Goal: Task Accomplishment & Management: Manage account settings

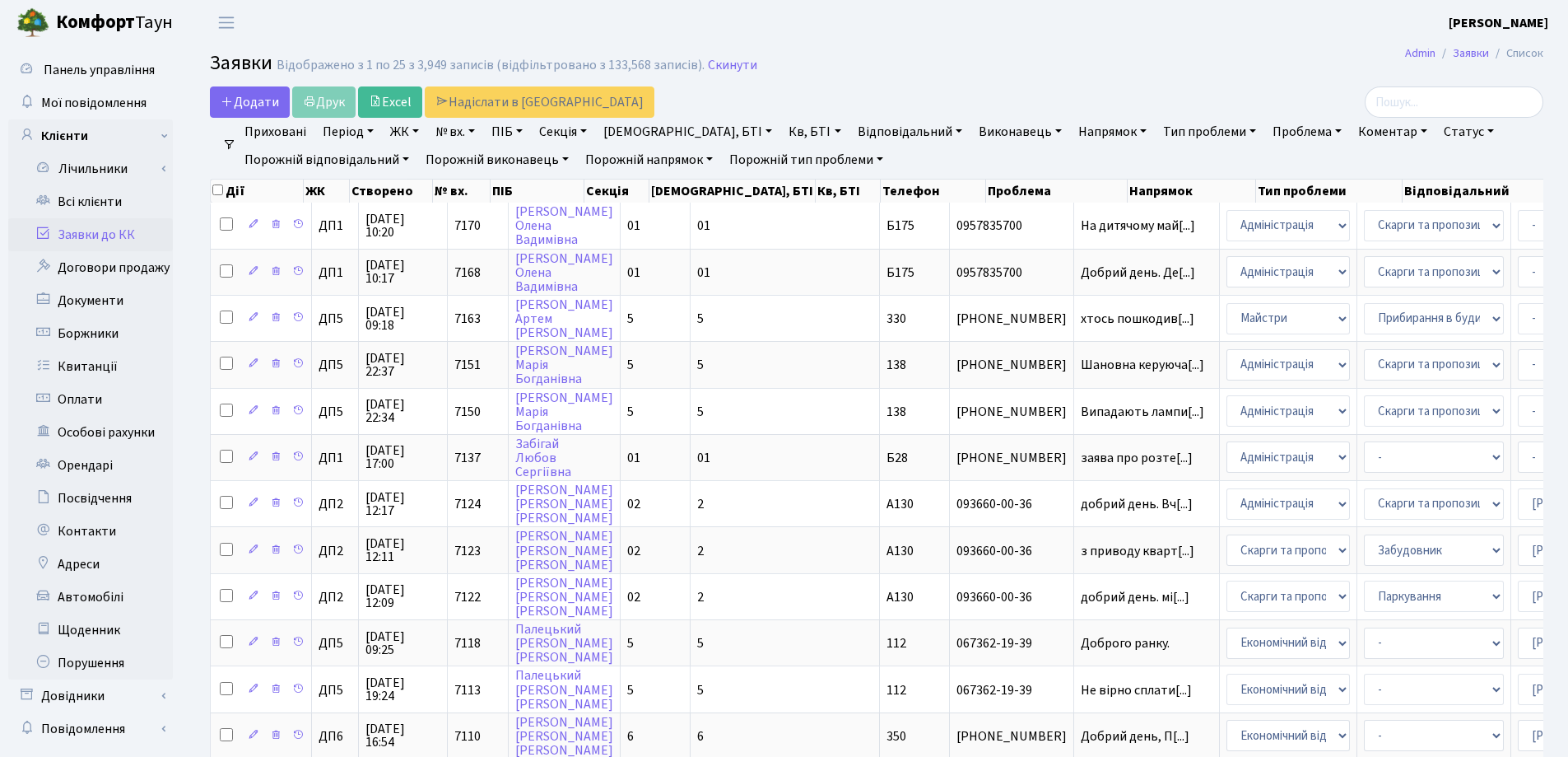
select select "25"
drag, startPoint x: 731, startPoint y: 68, endPoint x: 215, endPoint y: 141, distance: 521.1
click at [731, 67] on link "Скинути" at bounding box center [732, 65] width 50 height 16
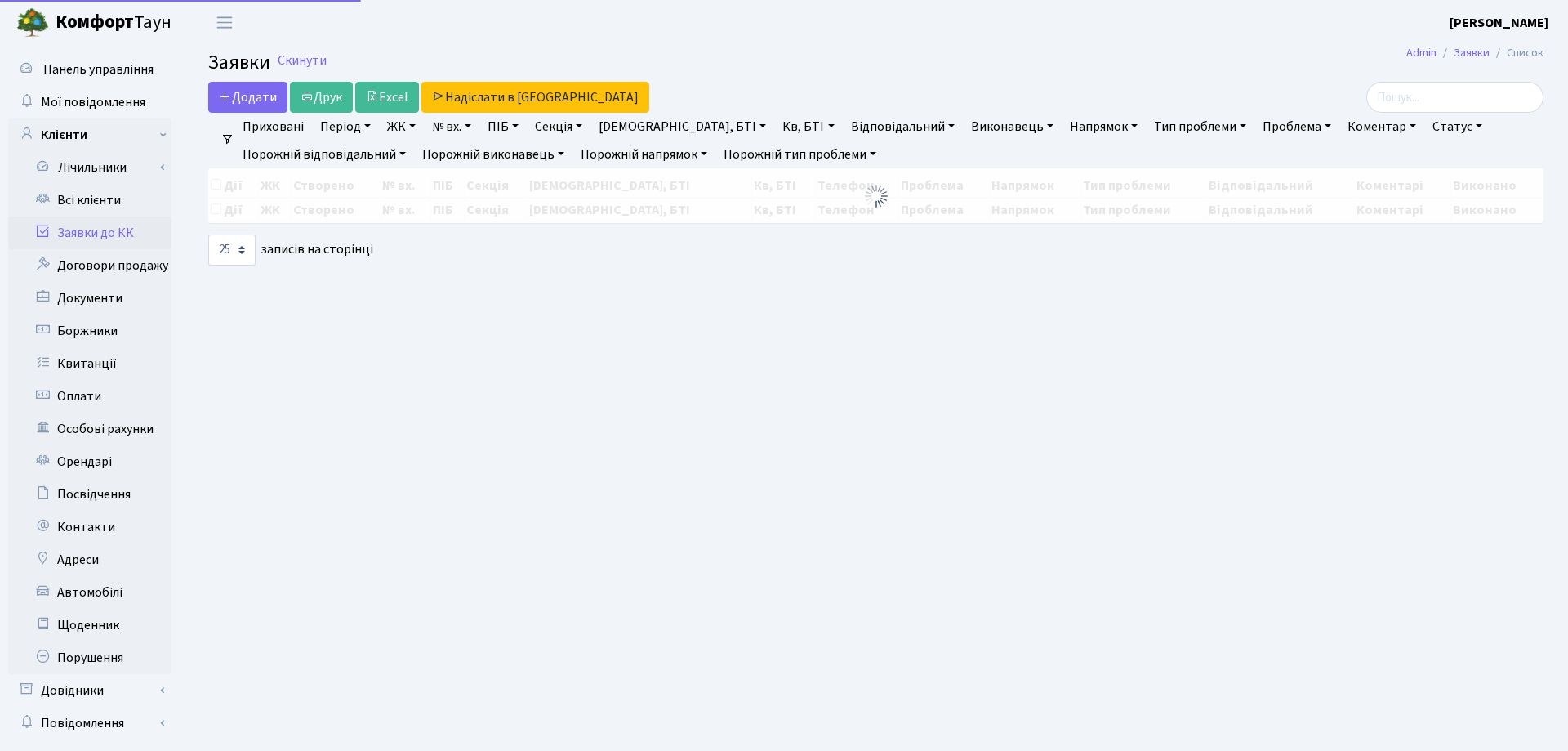
select select "25"
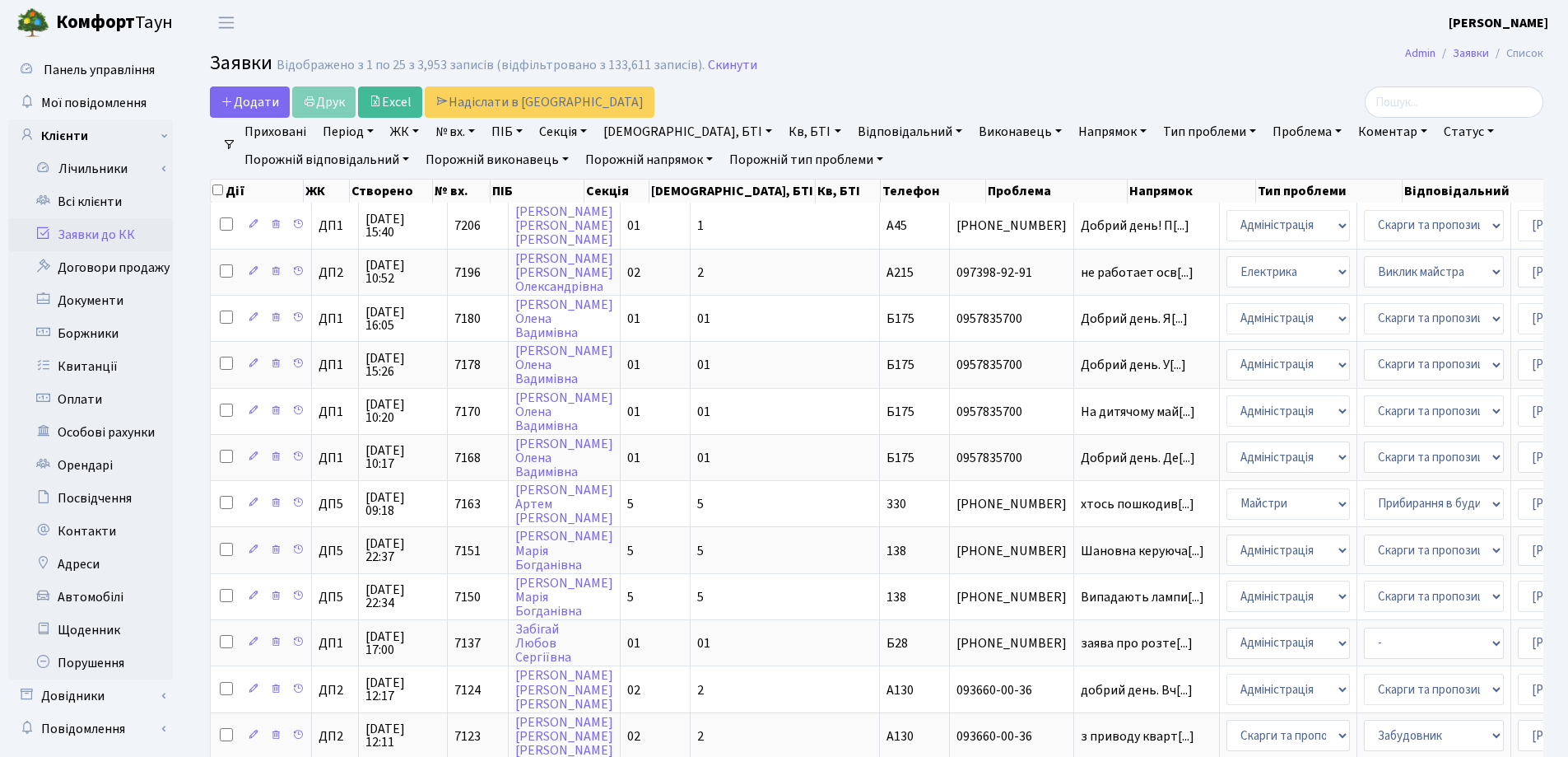
click at [104, 234] on link "Заявки до КК" at bounding box center [90, 235] width 164 height 33
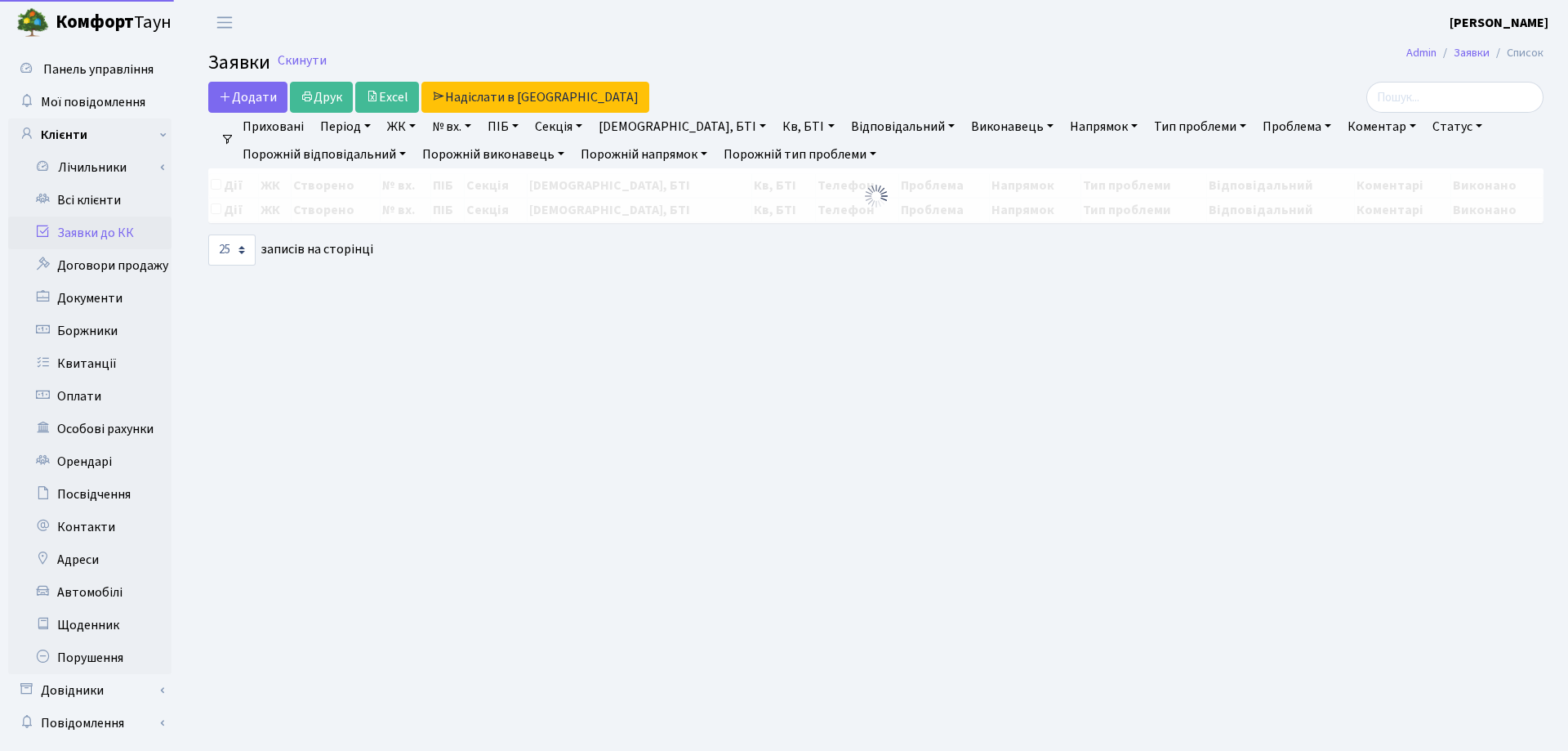
select select "25"
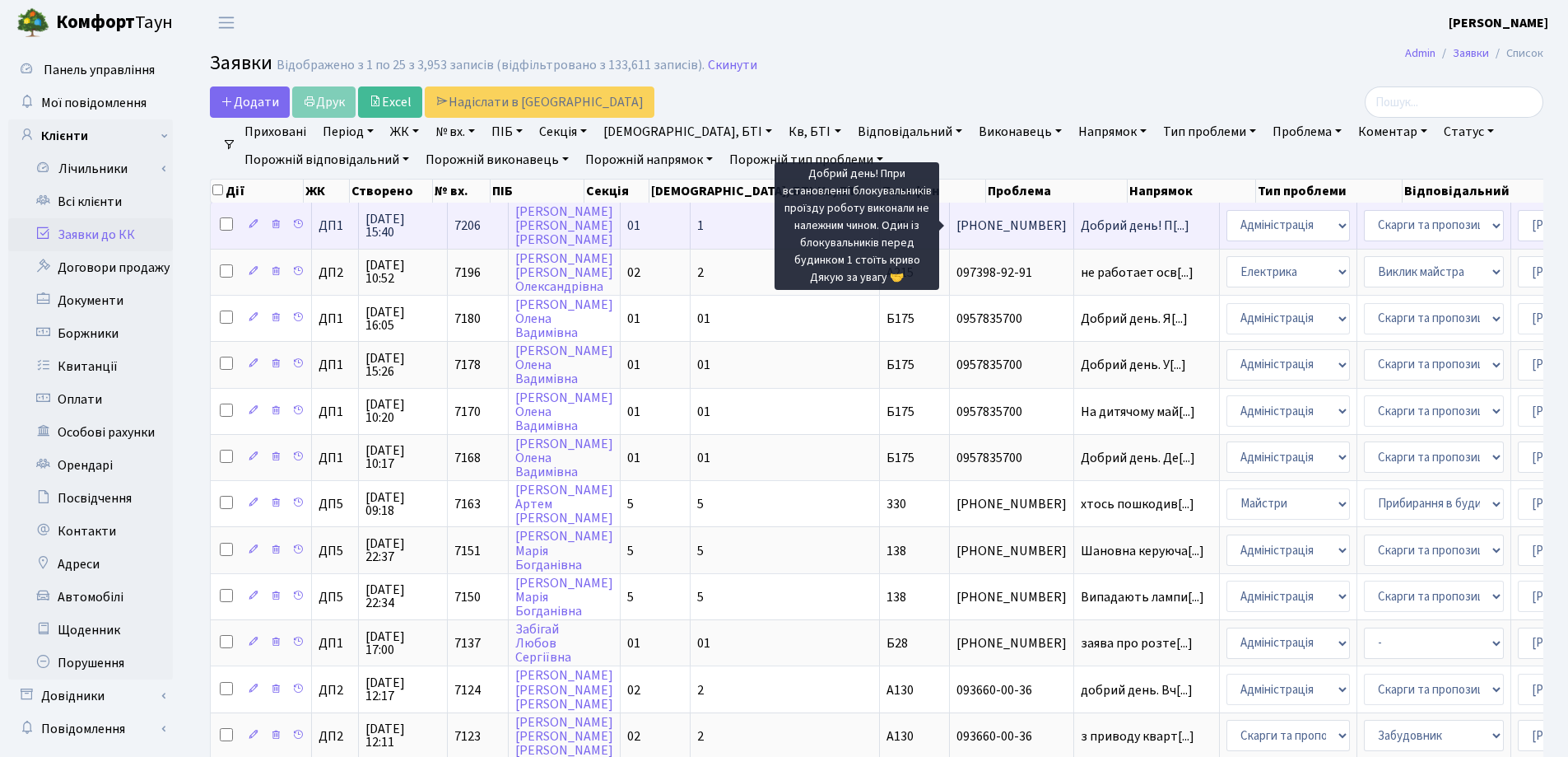
click at [1081, 231] on span "Добрий день! П[...]" at bounding box center [1135, 225] width 109 height 18
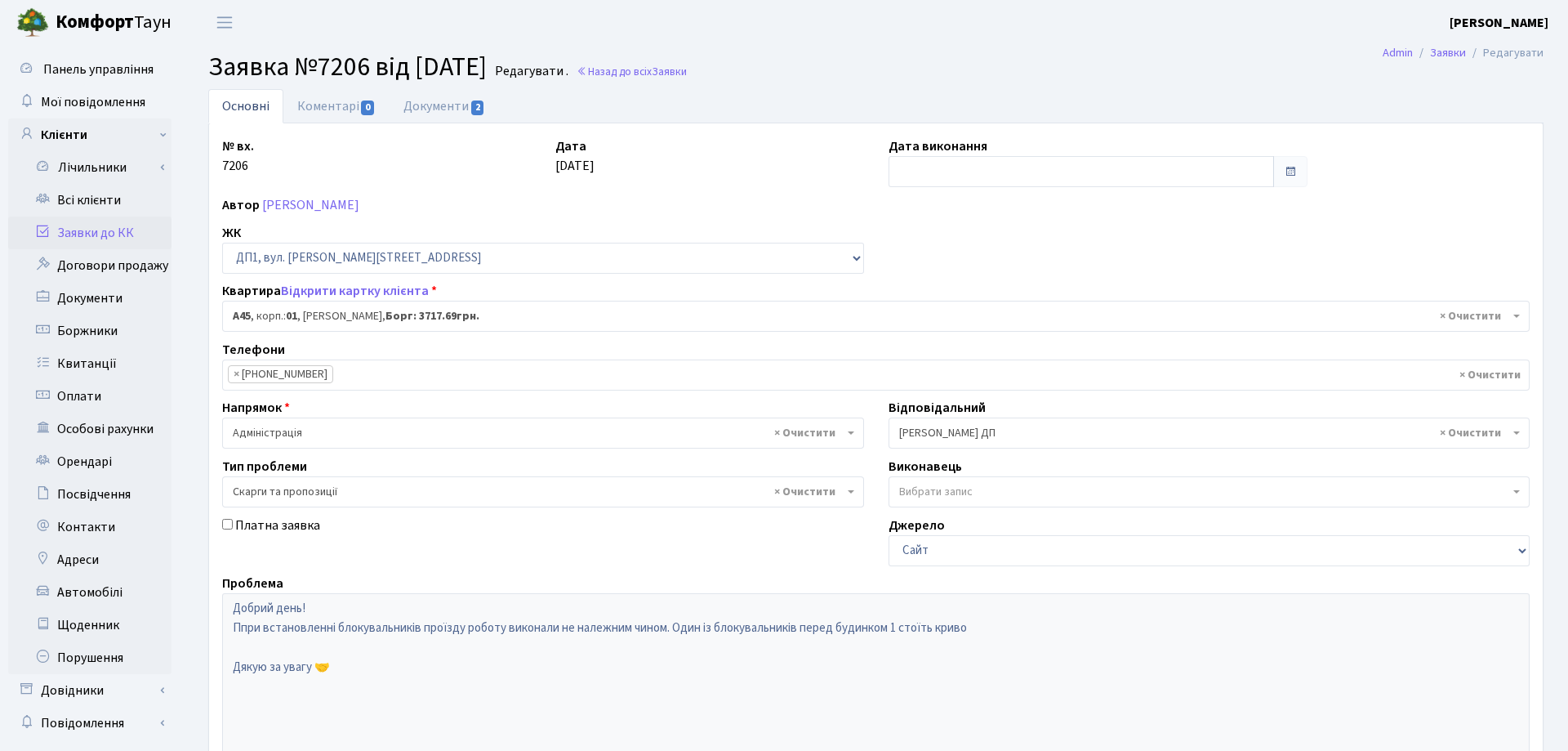
select select "29587"
select select "55"
click at [463, 107] on link "Документи 2" at bounding box center [444, 105] width 110 height 34
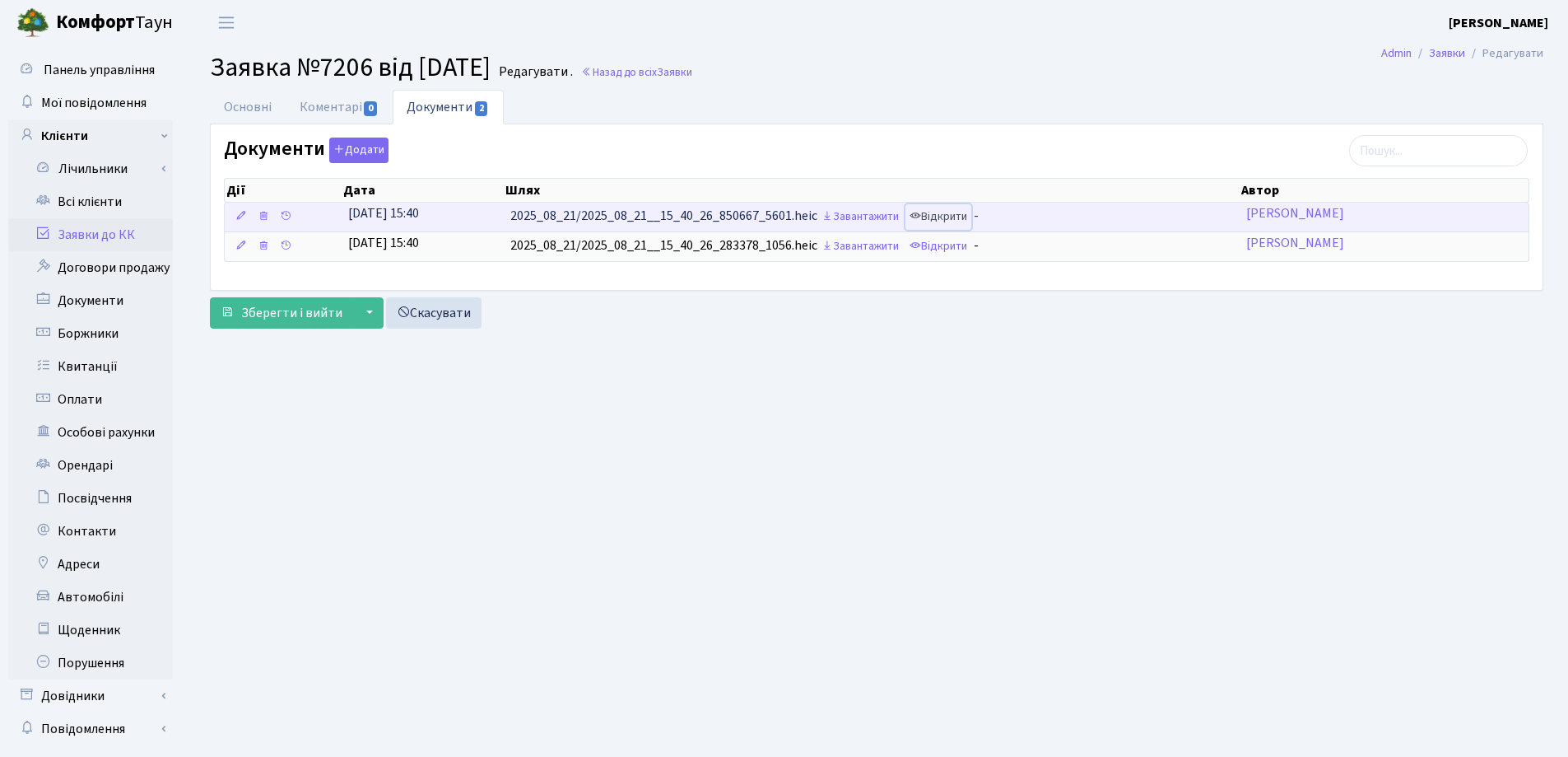
click at [963, 218] on link "Відкрити" at bounding box center [938, 217] width 66 height 25
click at [944, 213] on link "Відкрити" at bounding box center [938, 217] width 66 height 25
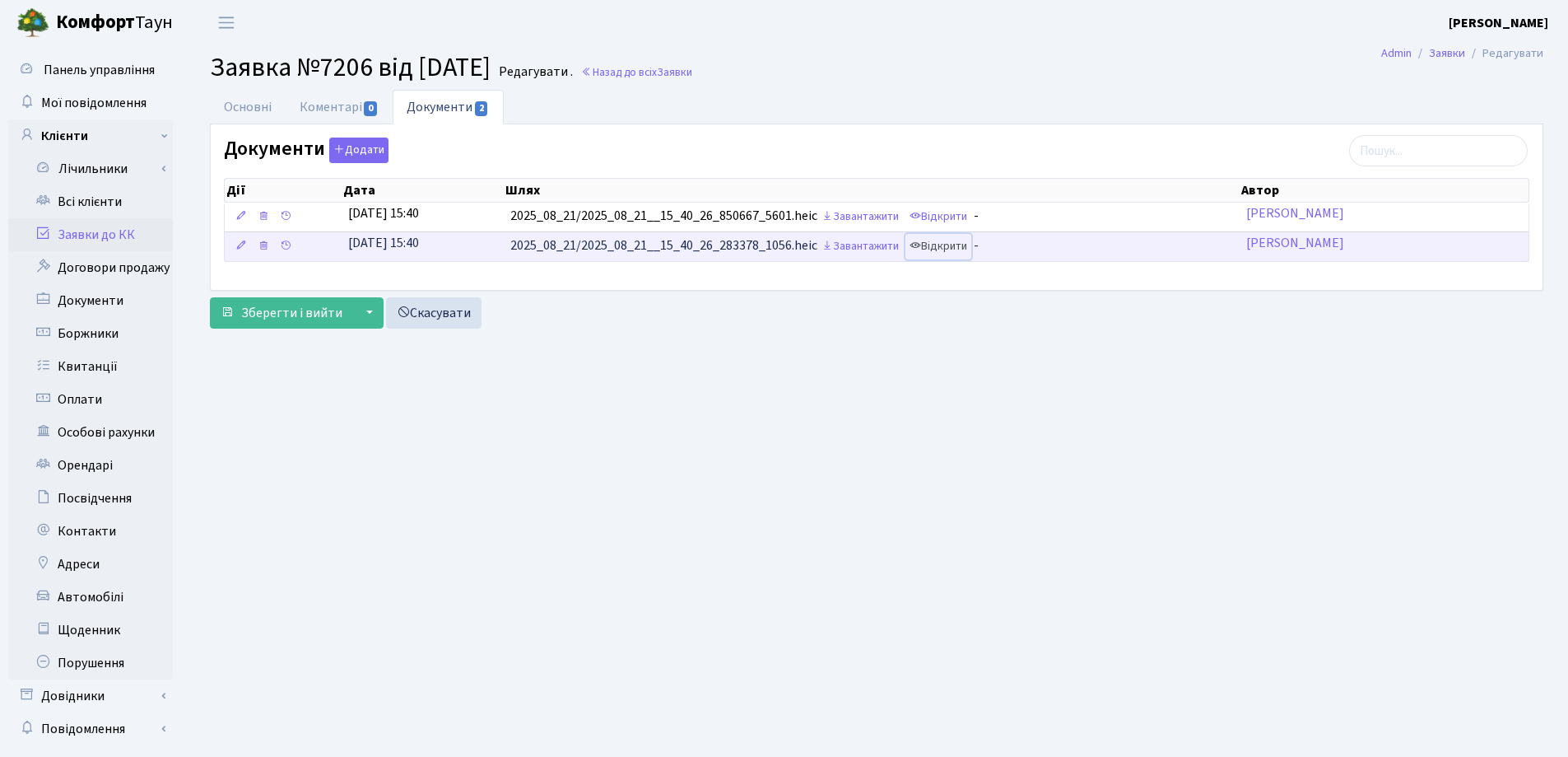
click at [947, 250] on link "Відкрити" at bounding box center [938, 246] width 66 height 25
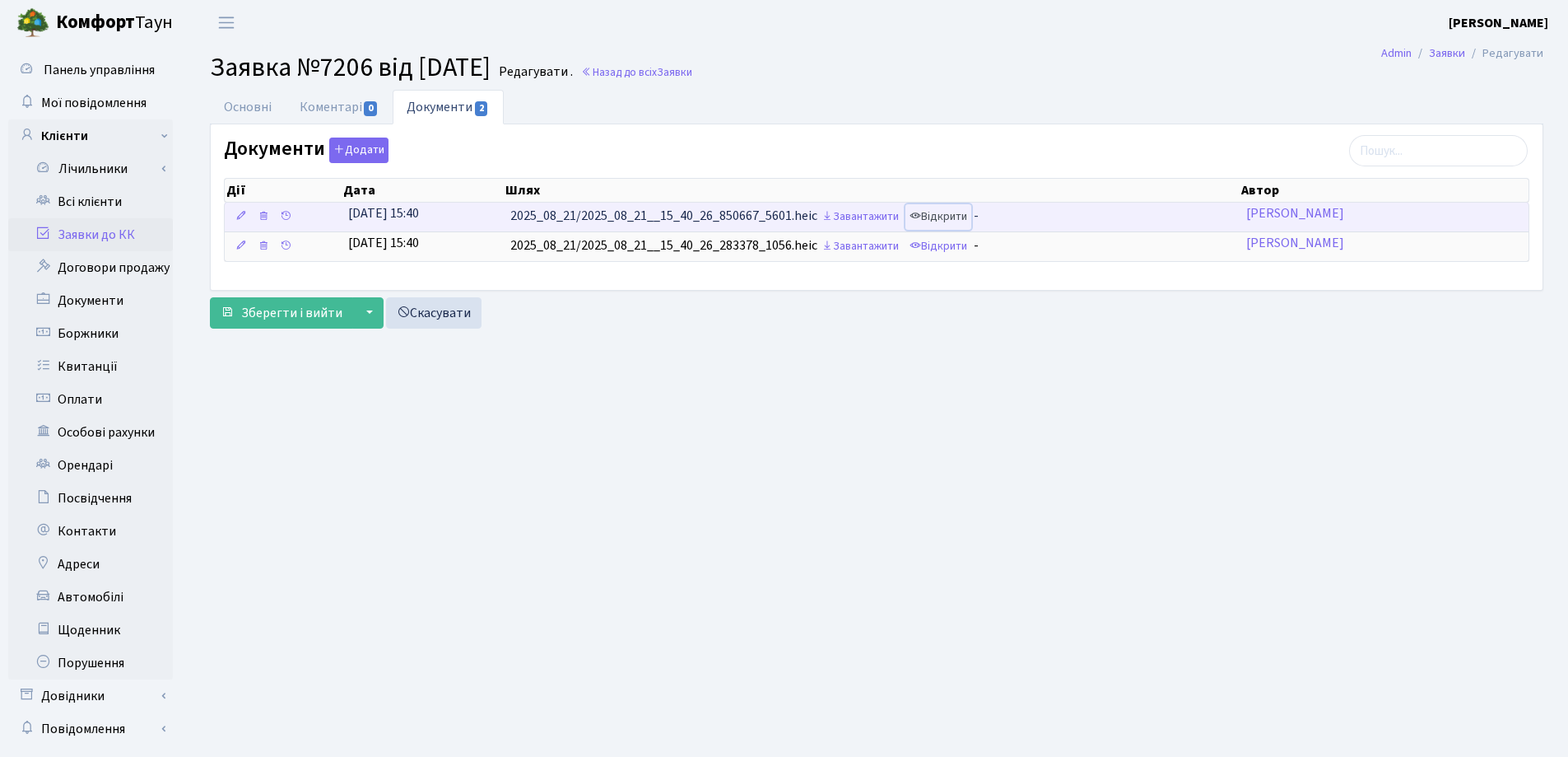
click at [941, 218] on link "Відкрити" at bounding box center [938, 217] width 66 height 25
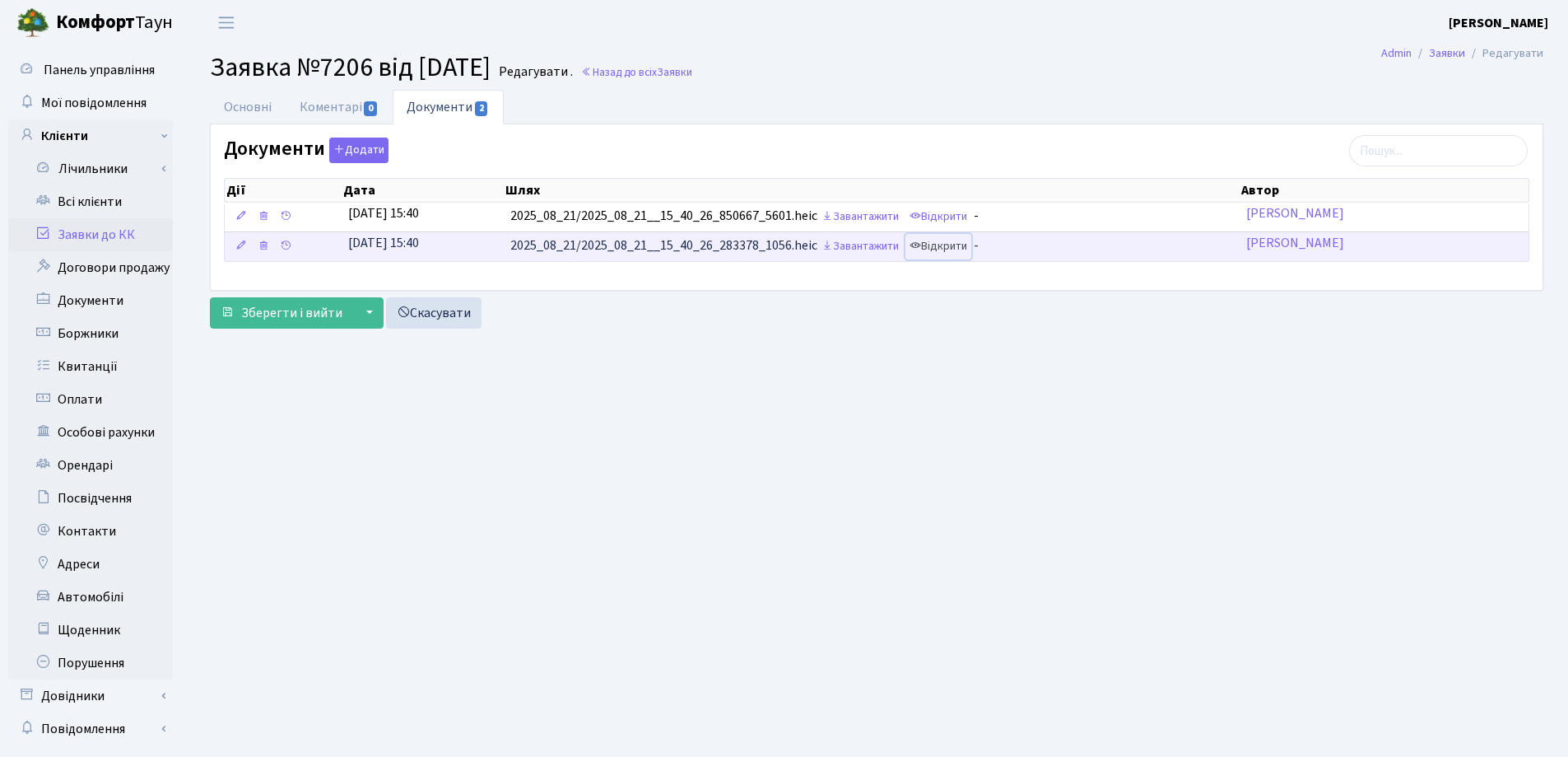
click at [952, 248] on link "Відкрити" at bounding box center [938, 246] width 66 height 25
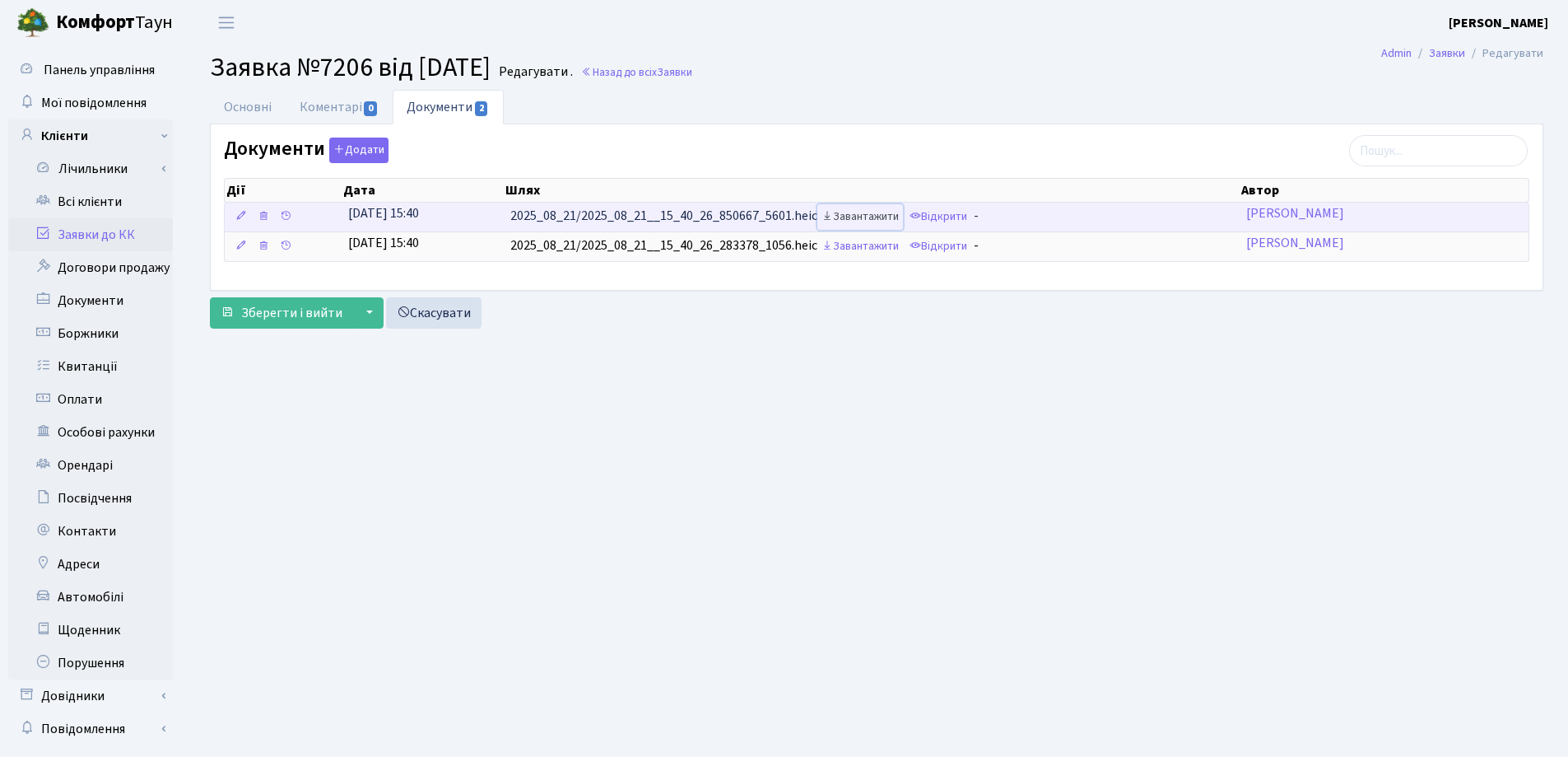
click at [882, 219] on link "Завантажити" at bounding box center [860, 217] width 85 height 25
click at [938, 220] on link "Відкрити" at bounding box center [938, 217] width 66 height 25
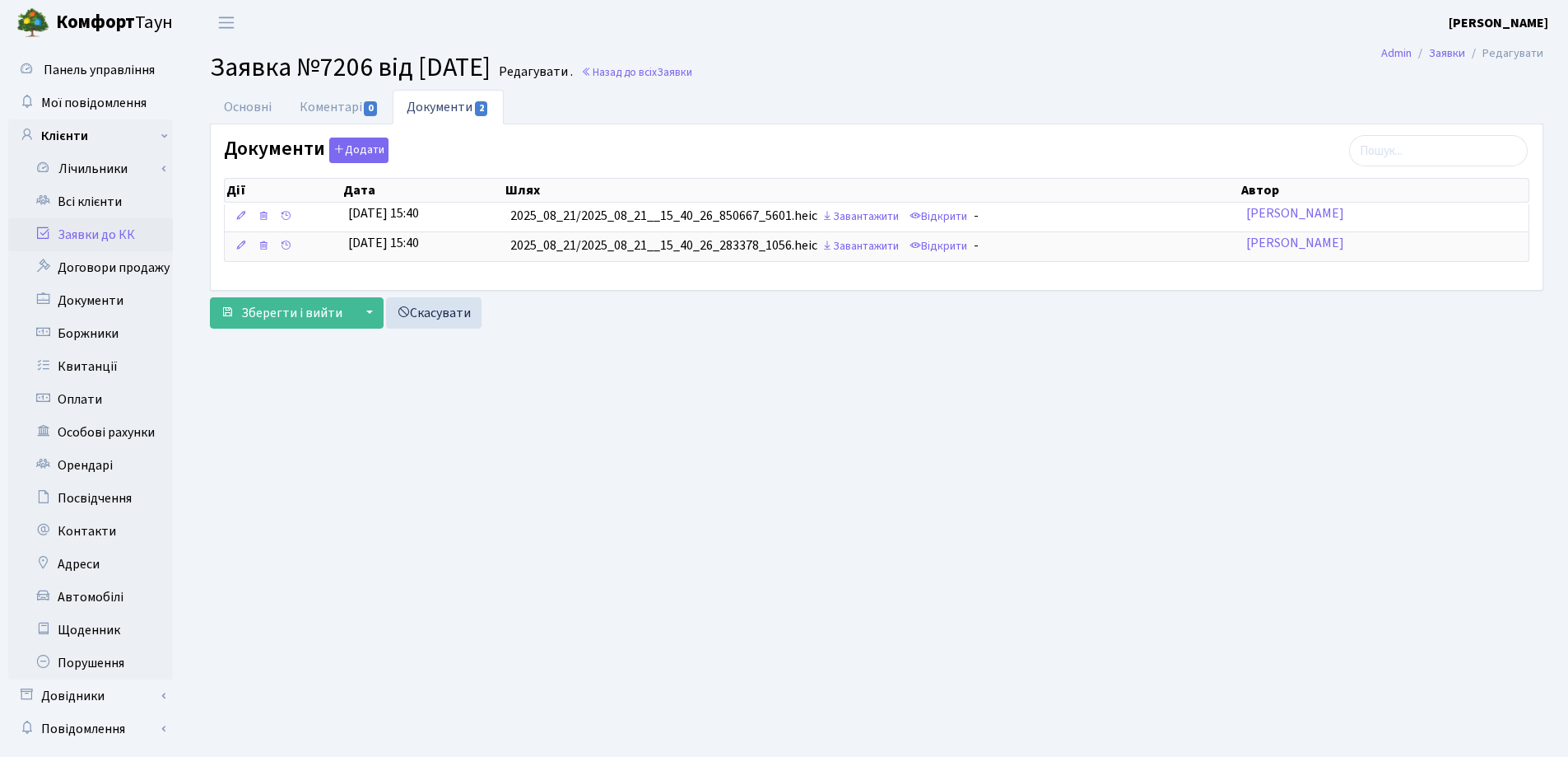
drag, startPoint x: 938, startPoint y: 220, endPoint x: 1184, endPoint y: 54, distance: 296.8
click at [1184, 54] on h2 "Заявка №7206 від [DATE] Редагувати . Назад до всіх Заявки" at bounding box center [876, 68] width 1333 height 31
click at [84, 237] on link "Заявки до КК" at bounding box center [90, 235] width 164 height 33
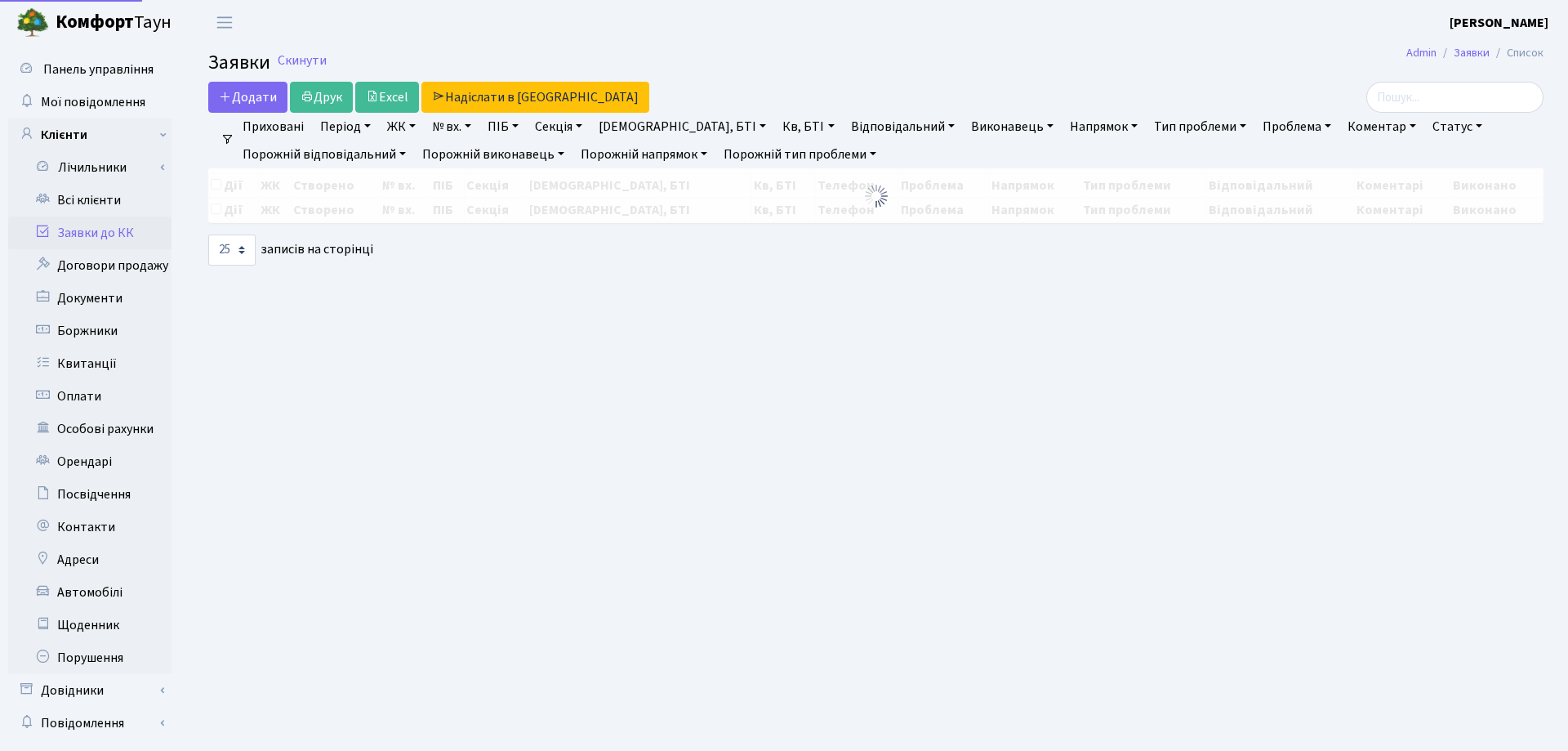
select select "25"
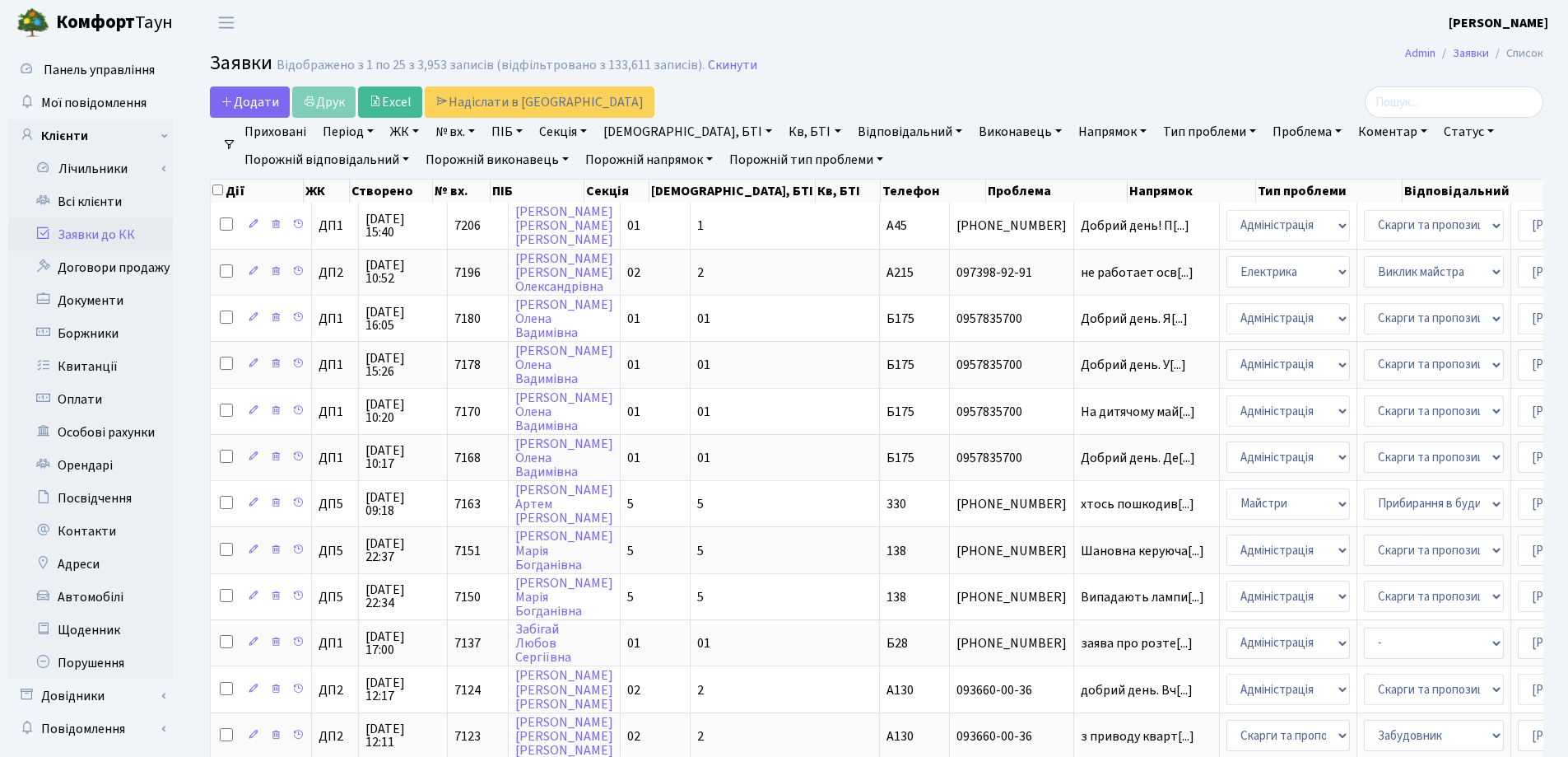
click at [84, 237] on link "Заявки до КК" at bounding box center [90, 235] width 164 height 33
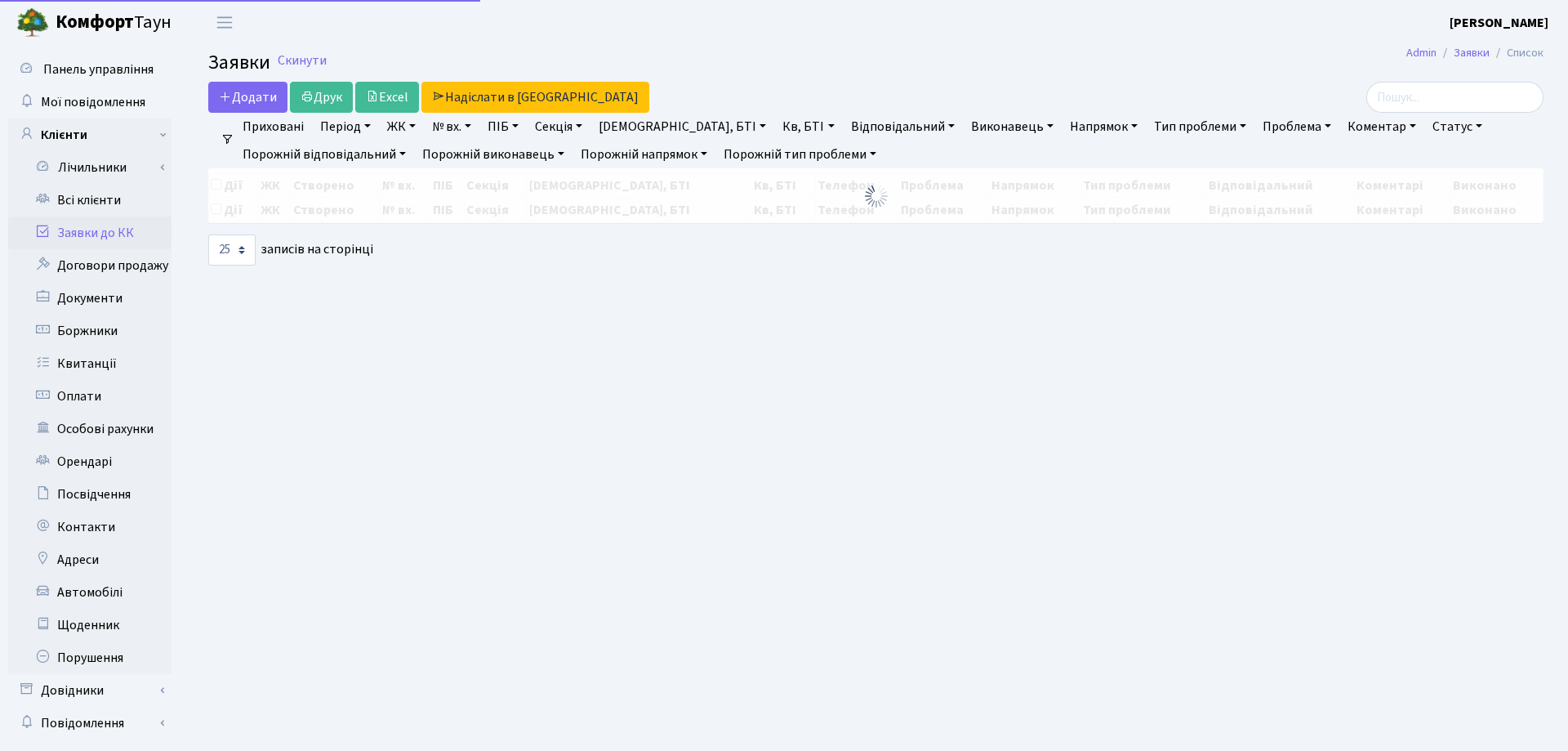
select select "25"
